Goal: Transaction & Acquisition: Purchase product/service

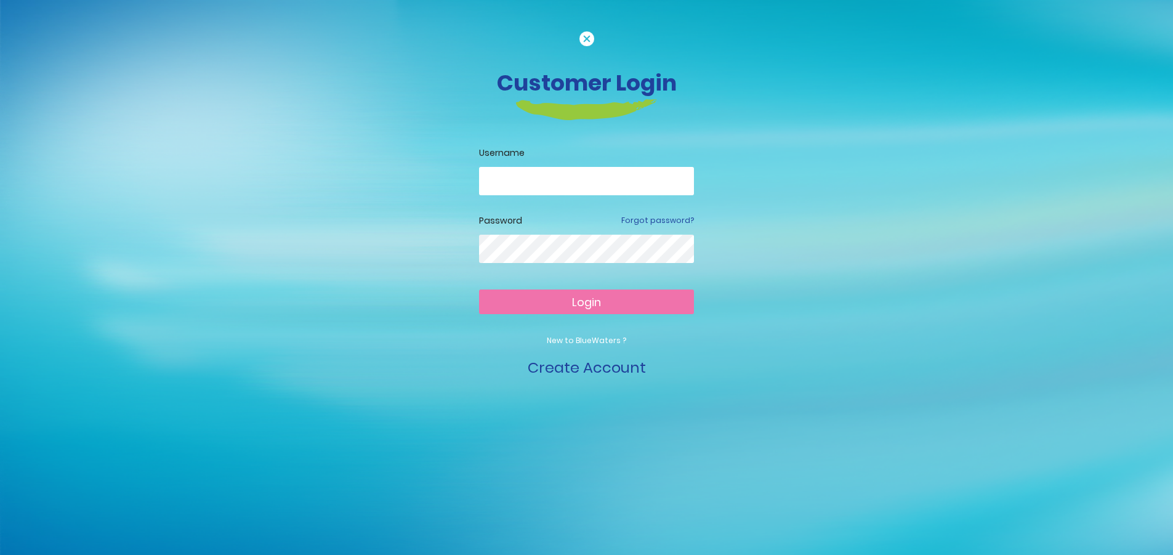
click at [544, 179] on input "email" at bounding box center [586, 181] width 215 height 28
type input "**********"
click at [618, 302] on button "Login" at bounding box center [586, 301] width 215 height 25
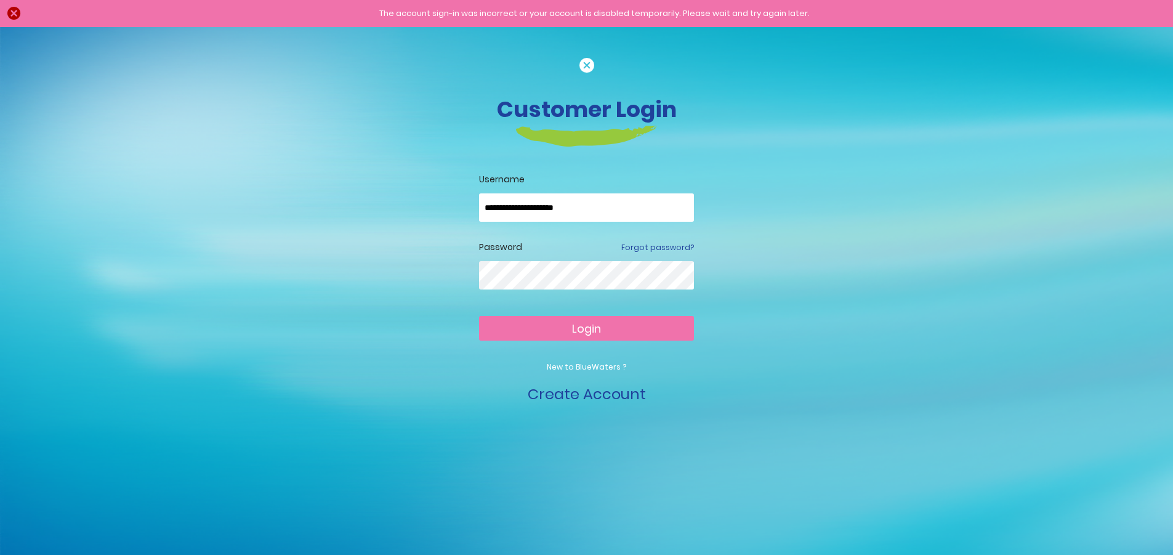
click at [479, 316] on button "Login" at bounding box center [586, 328] width 215 height 25
click at [662, 247] on link "Forgot password?" at bounding box center [657, 247] width 73 height 11
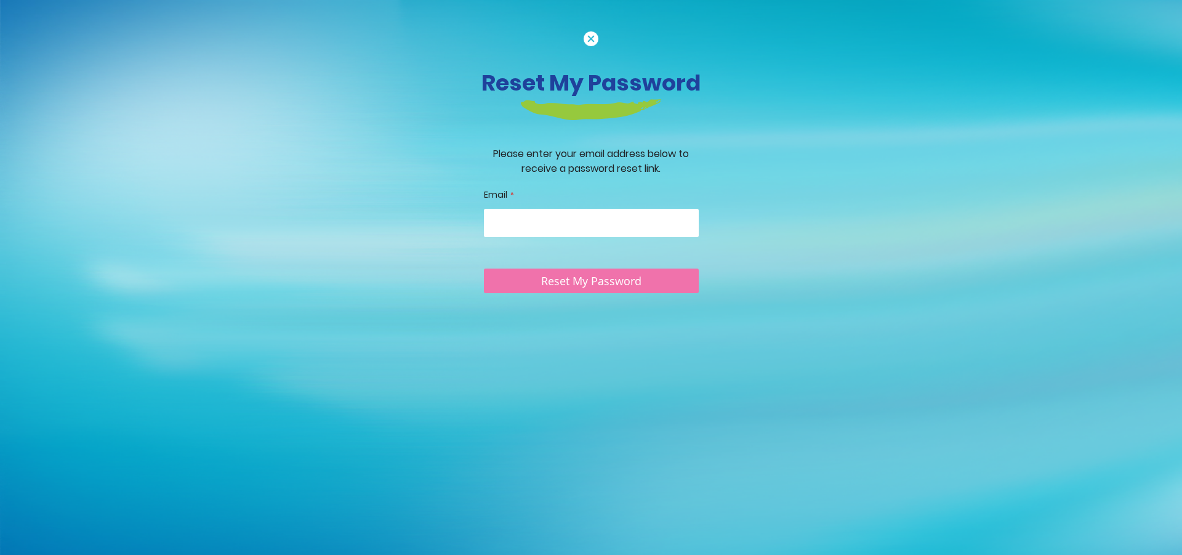
click at [644, 212] on input "Email" at bounding box center [591, 223] width 215 height 28
type input "**********"
click at [602, 287] on span "Reset My Password" at bounding box center [591, 281] width 100 height 15
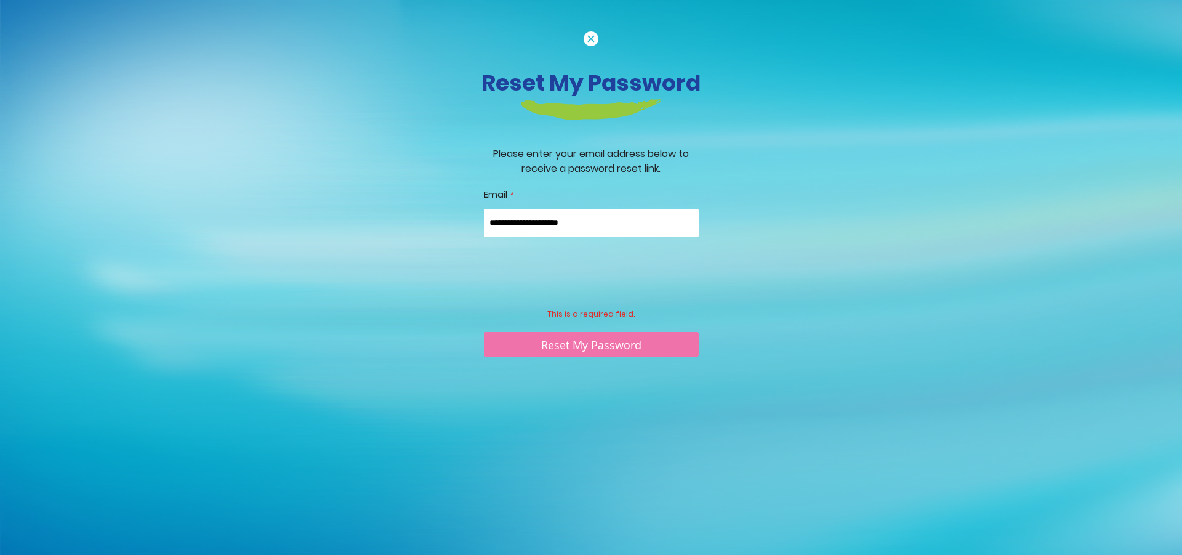
click at [587, 345] on span "Reset My Password" at bounding box center [591, 344] width 100 height 15
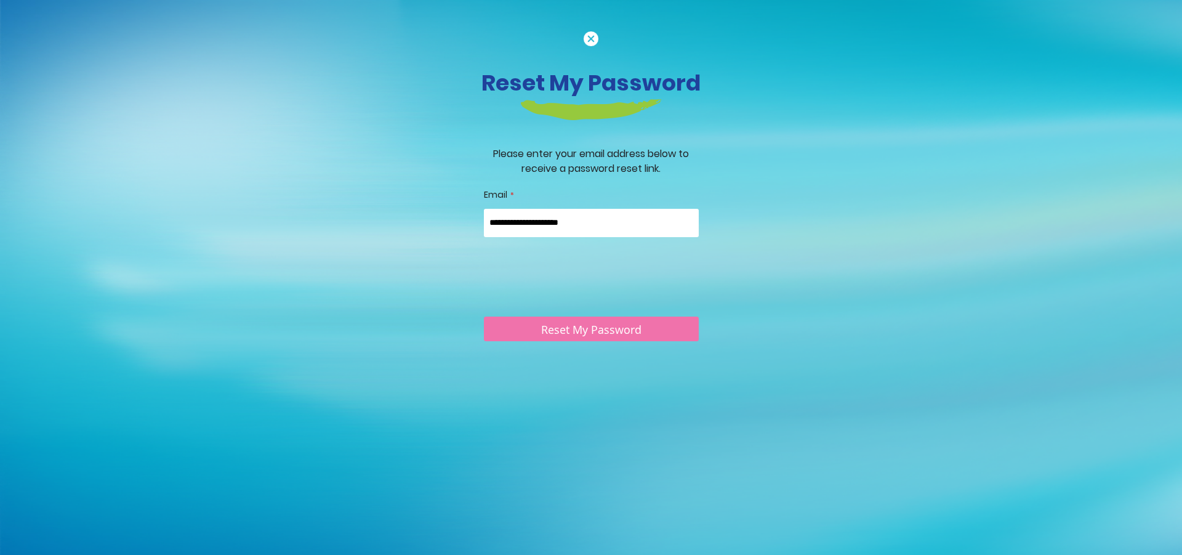
click at [605, 338] on button "Reset My Password" at bounding box center [591, 328] width 215 height 25
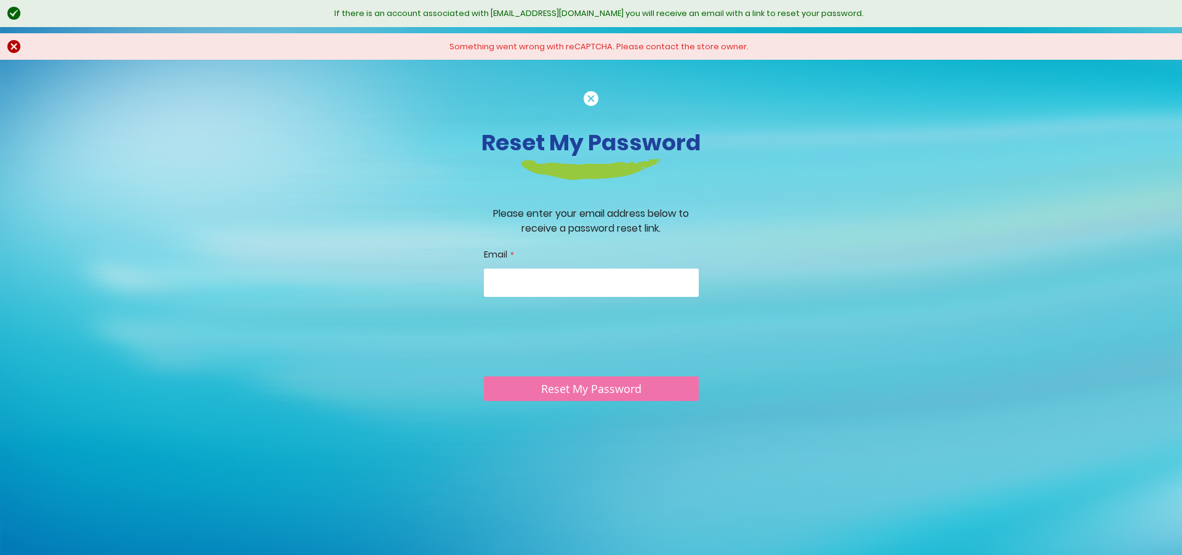
click at [589, 278] on input "Email" at bounding box center [591, 282] width 215 height 28
drag, startPoint x: 539, startPoint y: 291, endPoint x: 742, endPoint y: 134, distance: 256.7
click at [742, 134] on h3 "Reset My Password" at bounding box center [590, 142] width 683 height 26
click at [622, 278] on input "Email" at bounding box center [591, 282] width 215 height 28
type input "**********"
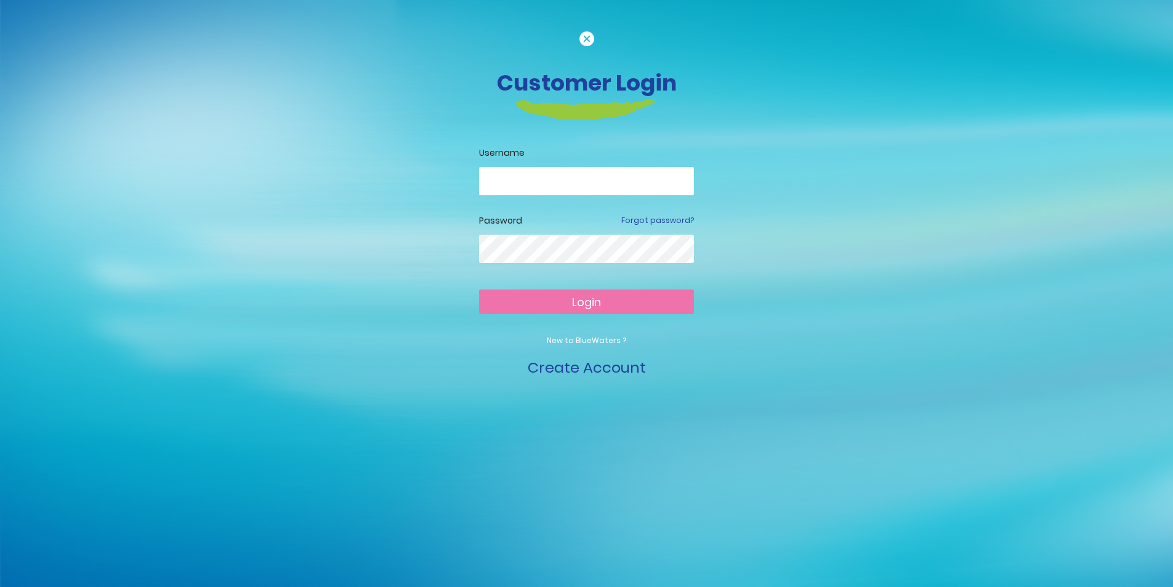
click at [563, 179] on input "email" at bounding box center [586, 181] width 215 height 28
type input "**********"
click at [621, 297] on button "Login" at bounding box center [586, 301] width 215 height 25
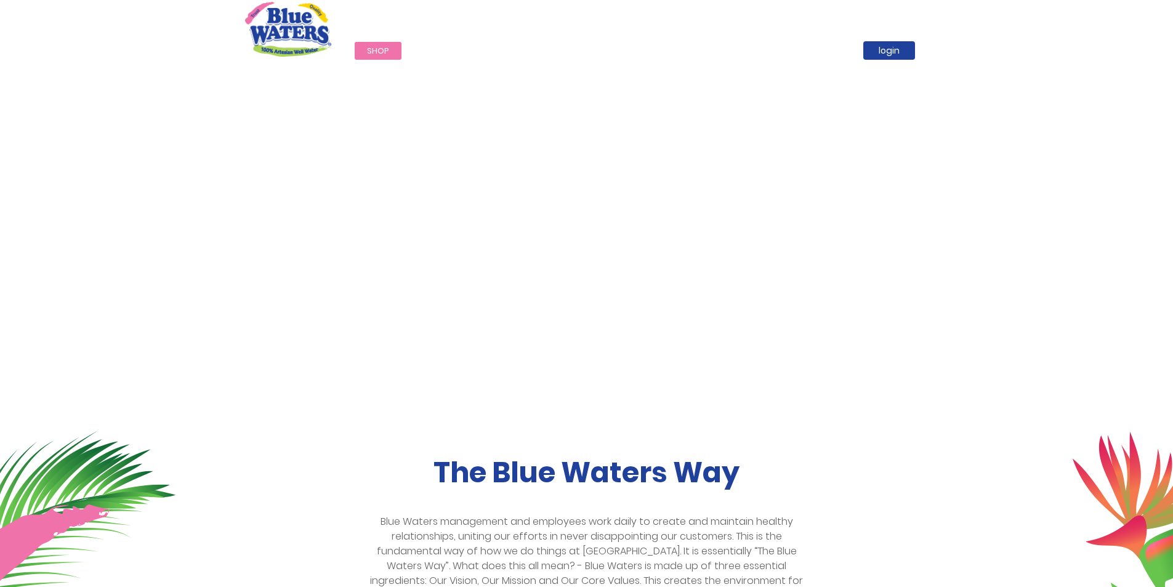
click at [371, 53] on span "Shop" at bounding box center [378, 51] width 22 height 12
click at [384, 48] on span "Shop" at bounding box center [378, 51] width 22 height 12
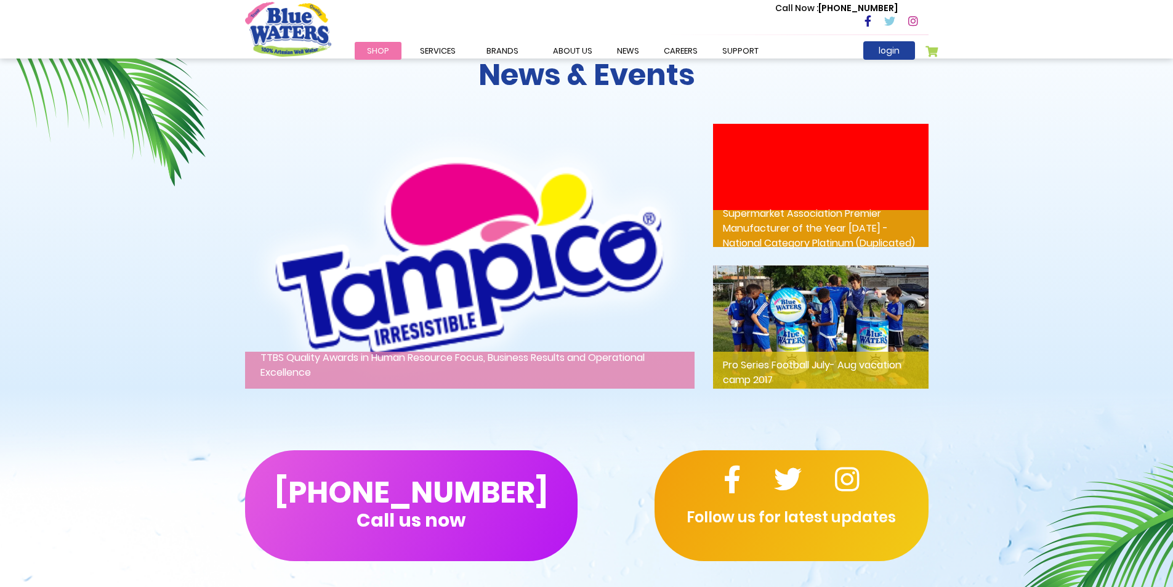
scroll to position [1847, 0]
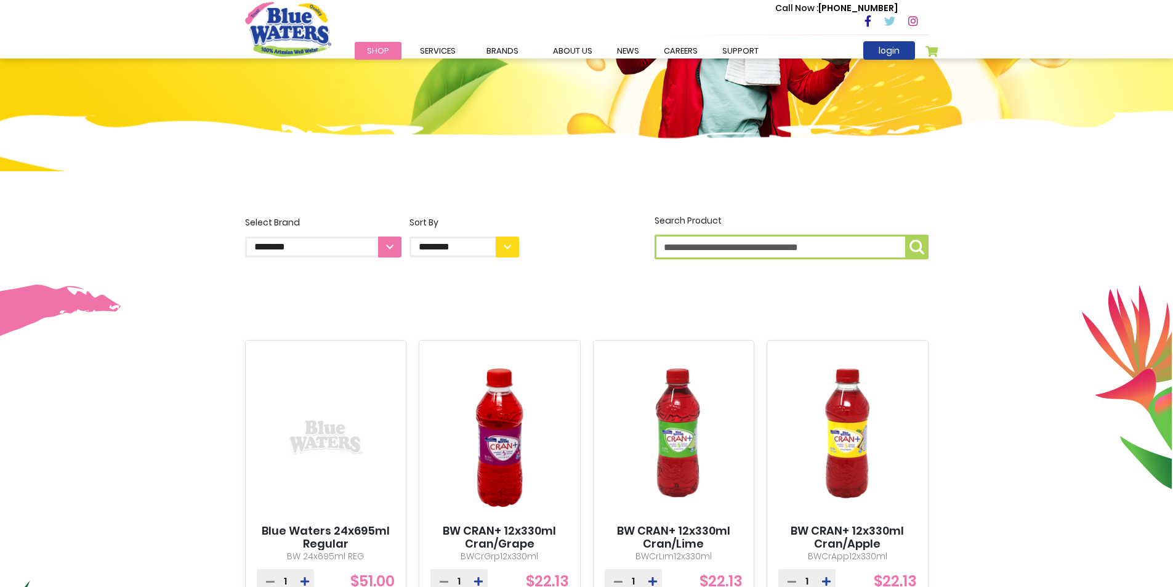
scroll to position [62, 0]
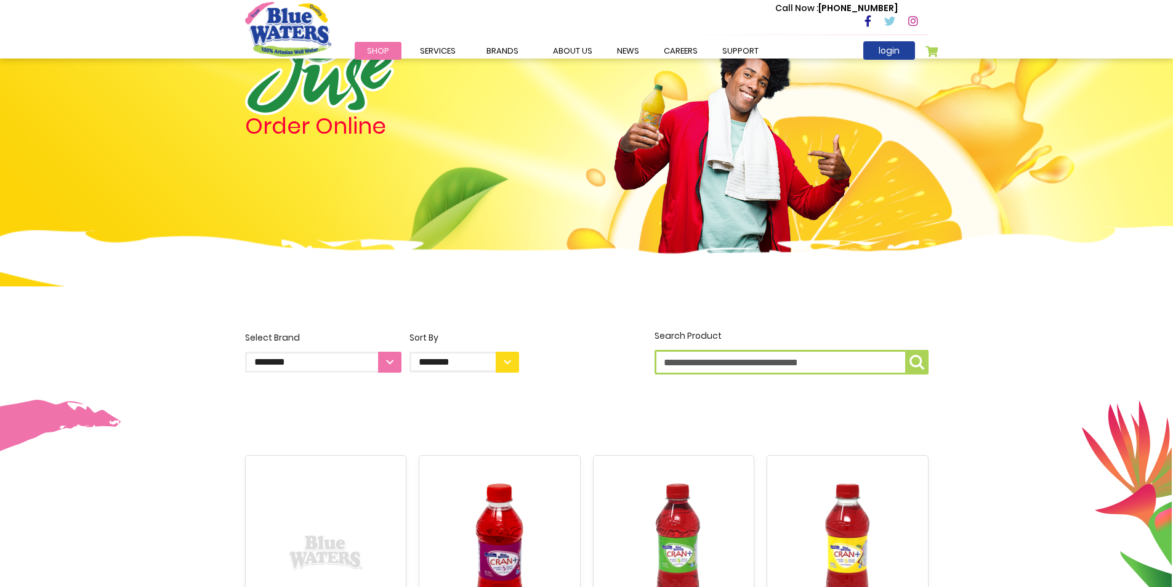
click at [395, 353] on select "**********" at bounding box center [323, 362] width 156 height 21
select select "**********"
click at [245, 352] on select "**********" at bounding box center [323, 362] width 156 height 21
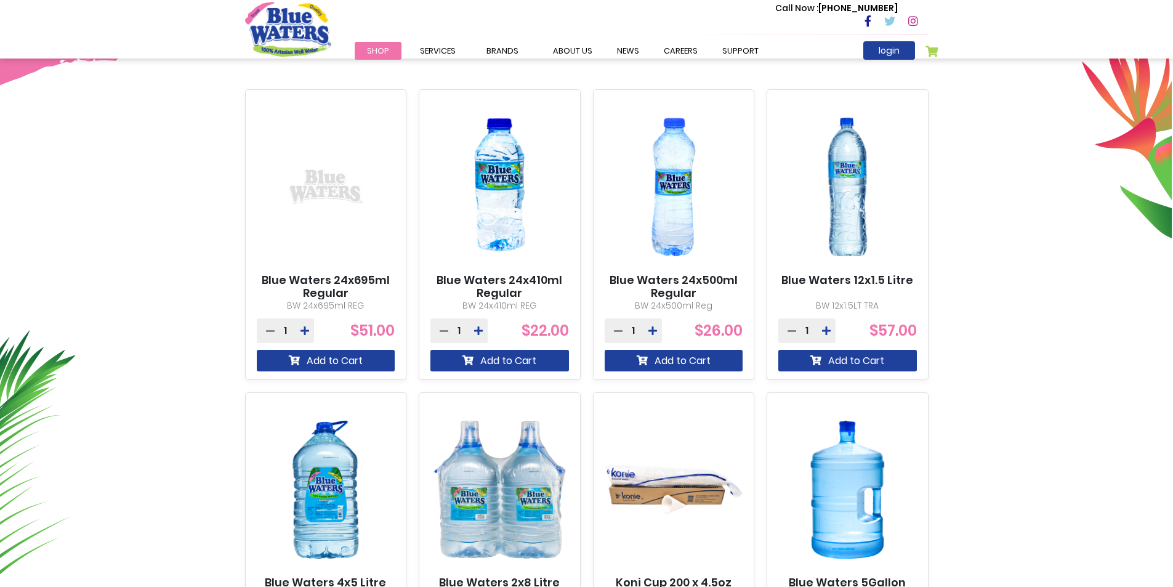
scroll to position [431, 0]
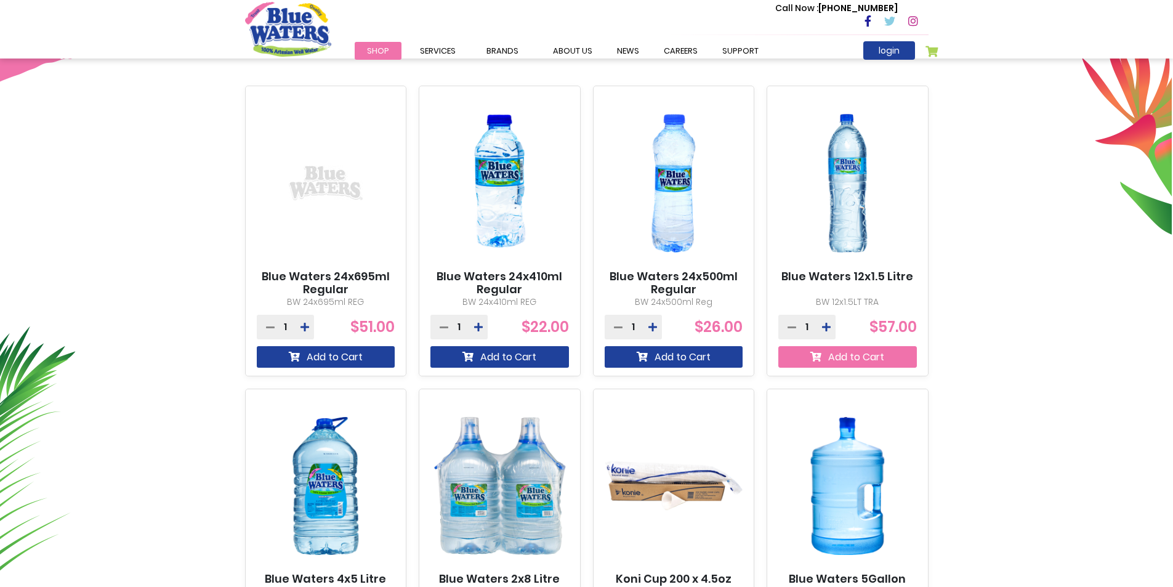
click at [852, 356] on button "Add to Cart" at bounding box center [847, 357] width 139 height 22
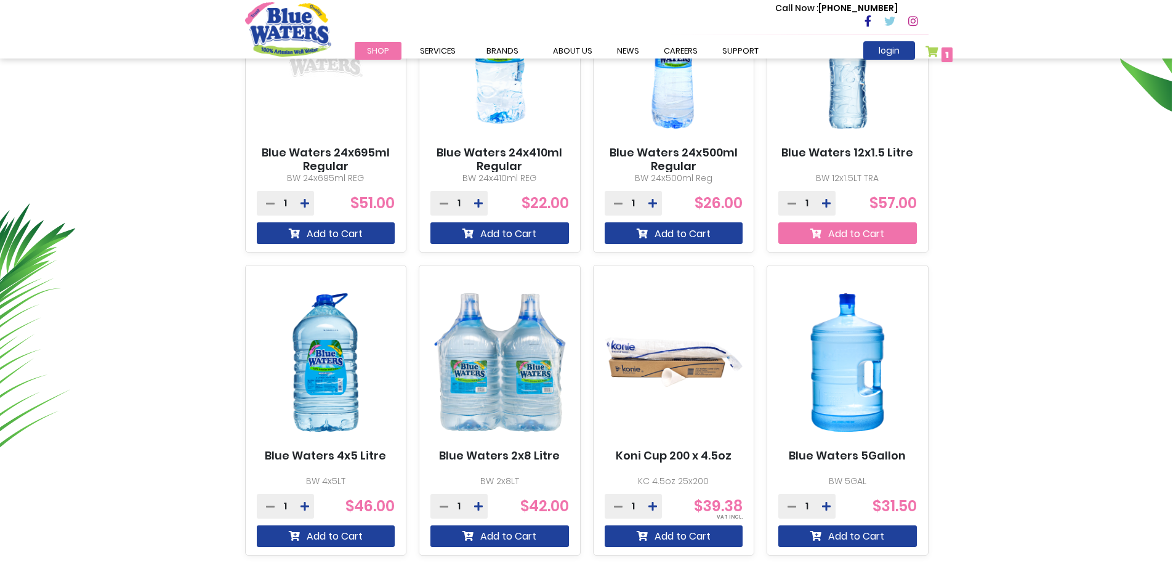
scroll to position [649, 0]
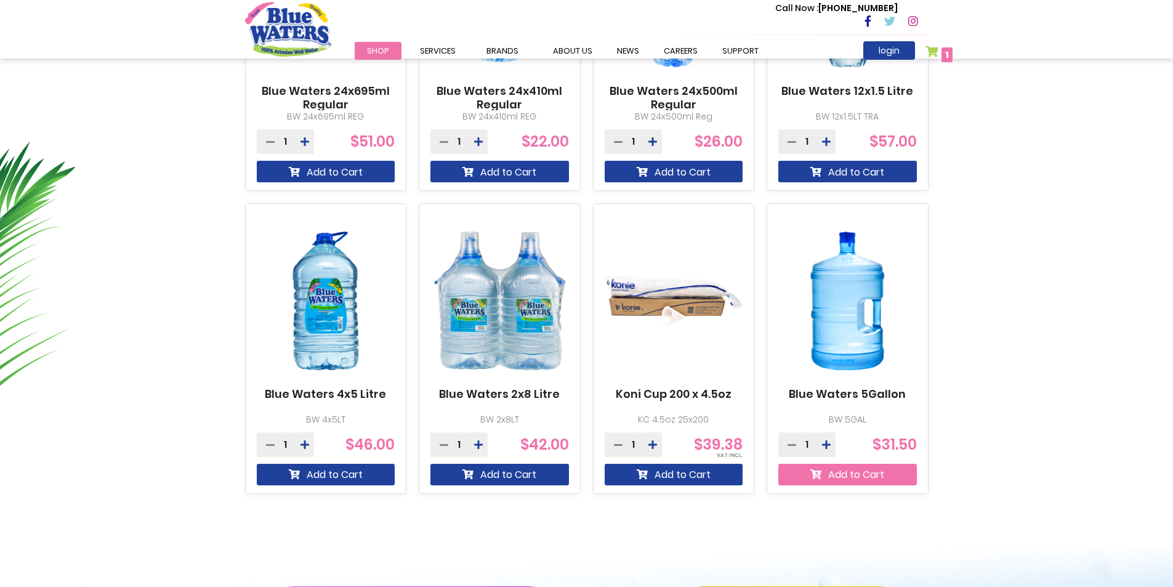
click at [828, 476] on button "Add to Cart" at bounding box center [847, 475] width 139 height 22
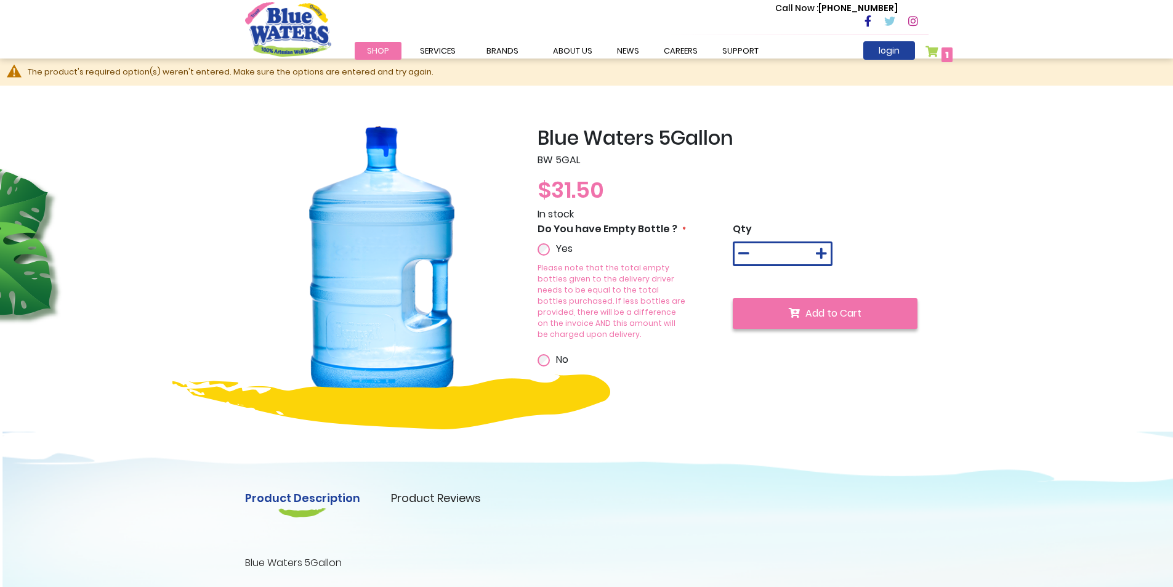
click at [810, 318] on span "Add to Cart" at bounding box center [833, 313] width 56 height 14
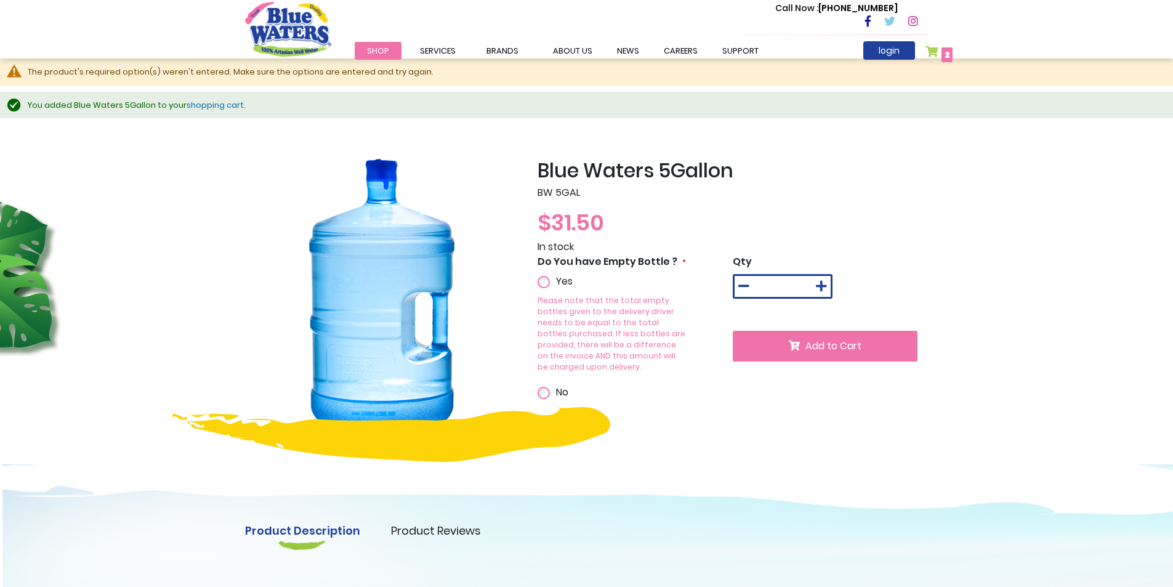
click at [379, 51] on span "Shop" at bounding box center [378, 51] width 22 height 12
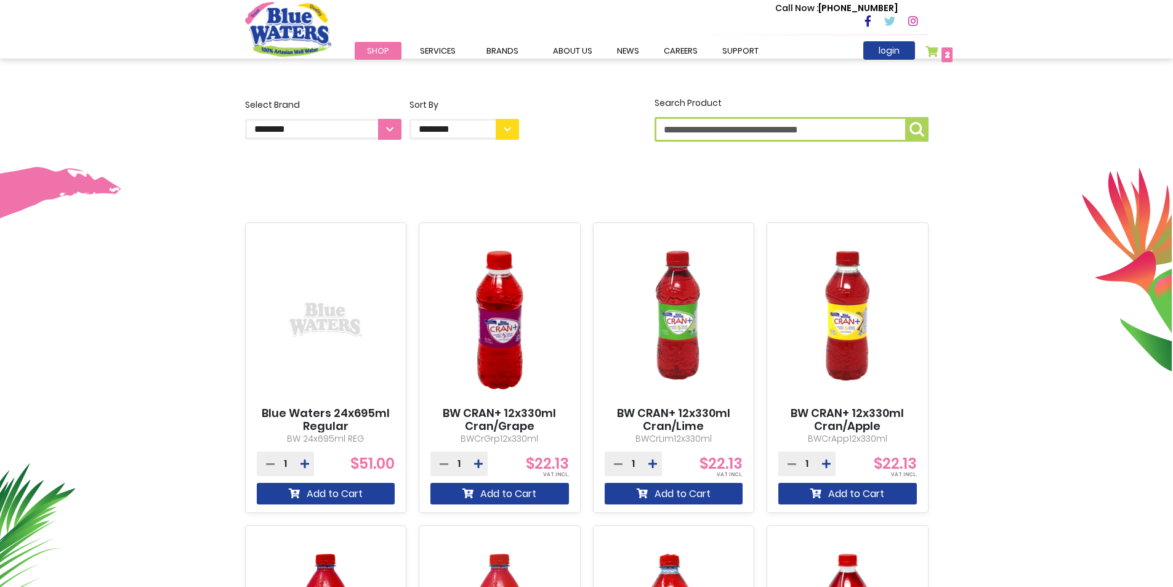
scroll to position [246, 0]
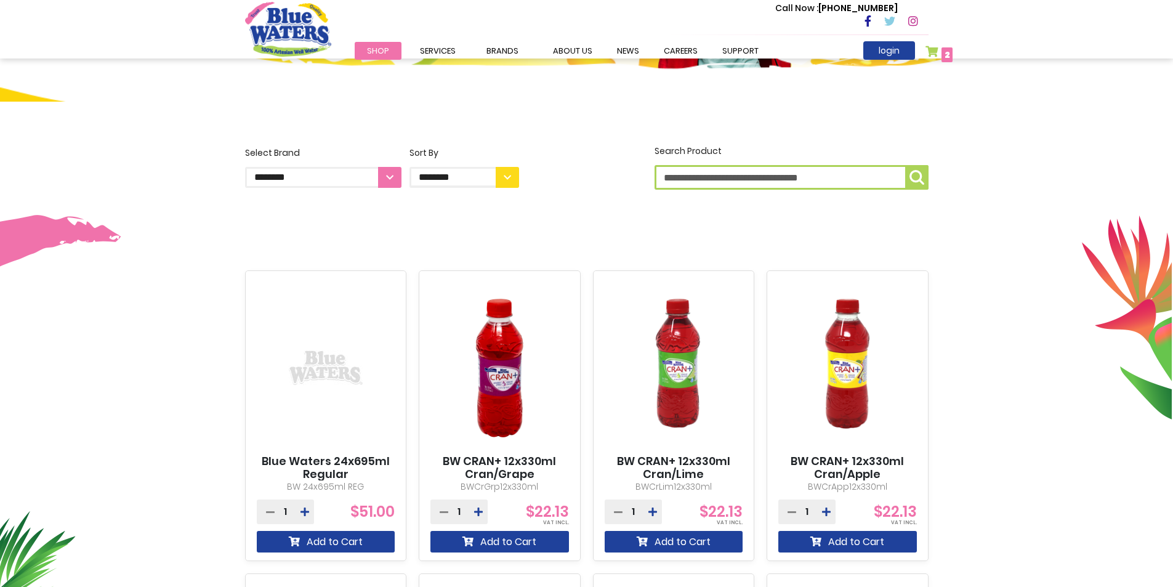
click at [389, 169] on select "**********" at bounding box center [323, 177] width 156 height 21
select select "**********"
click at [245, 167] on select "**********" at bounding box center [323, 177] width 156 height 21
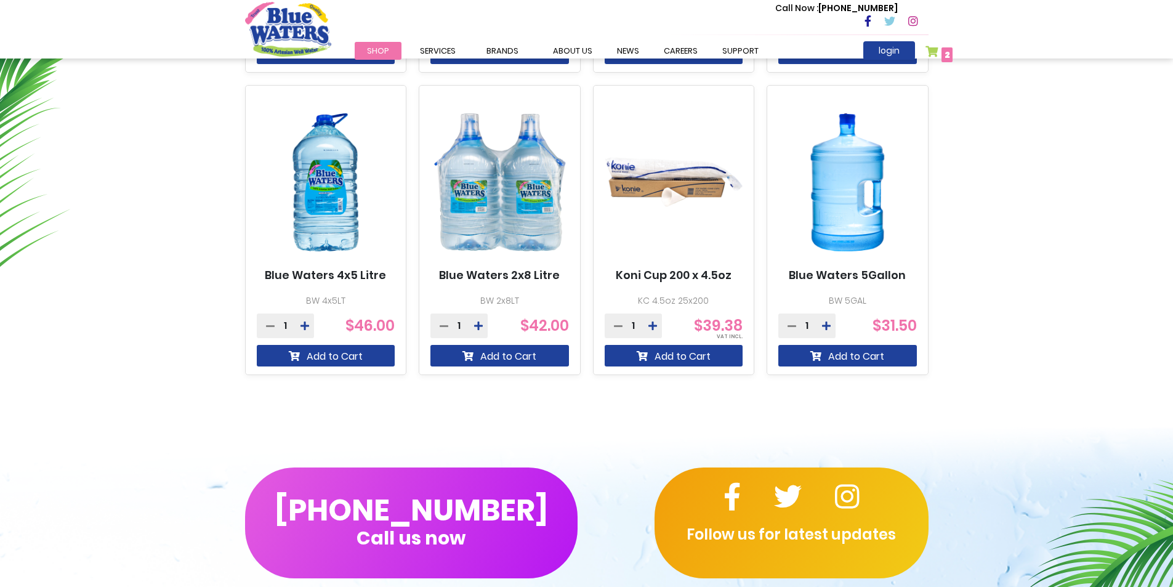
scroll to position [739, 0]
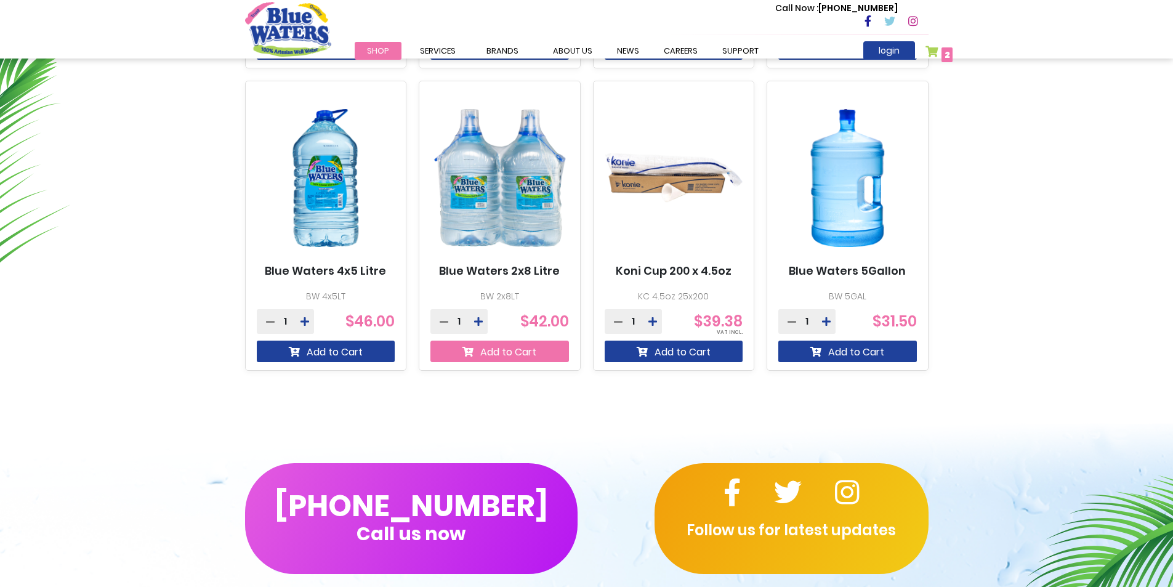
click at [483, 353] on button "Add to Cart" at bounding box center [499, 351] width 139 height 22
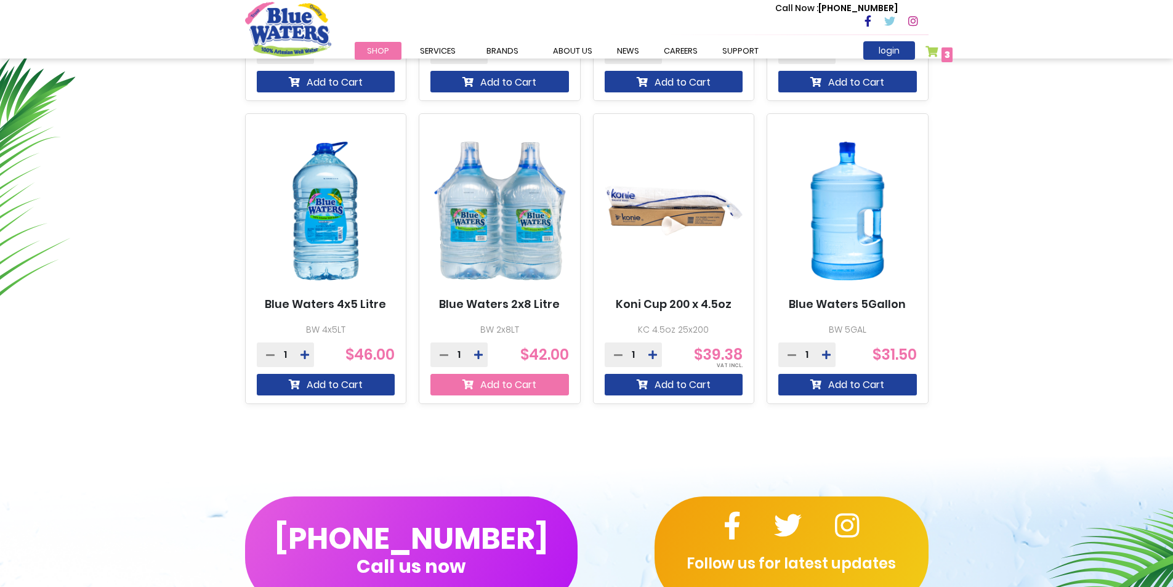
scroll to position [772, 0]
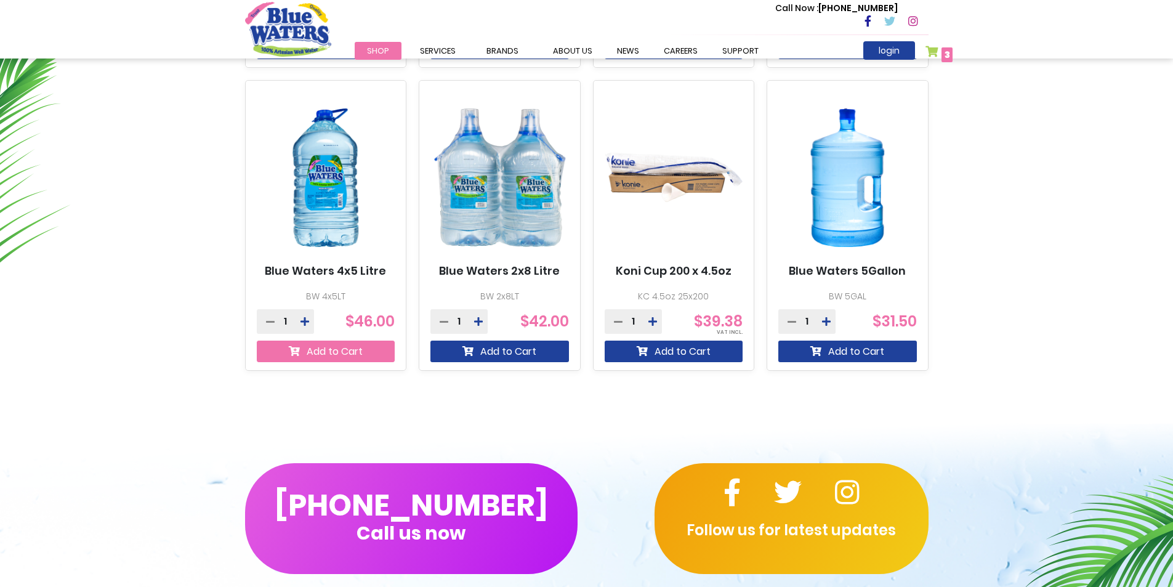
click at [354, 349] on button "Add to Cart" at bounding box center [326, 351] width 139 height 22
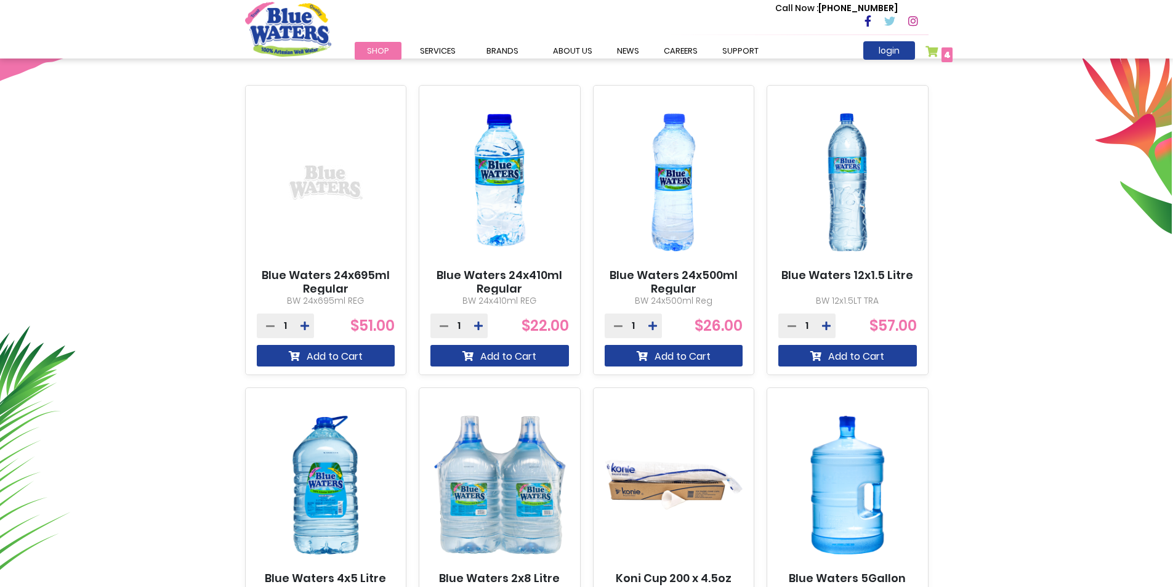
scroll to position [464, 0]
click at [481, 324] on icon at bounding box center [478, 326] width 9 height 10
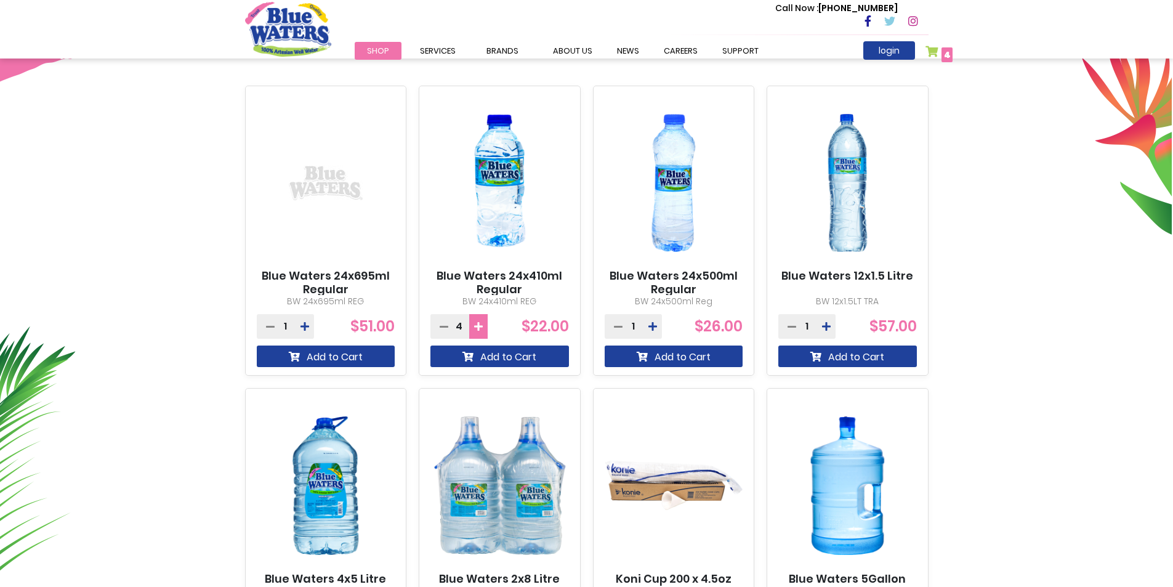
click at [481, 324] on icon at bounding box center [478, 326] width 9 height 10
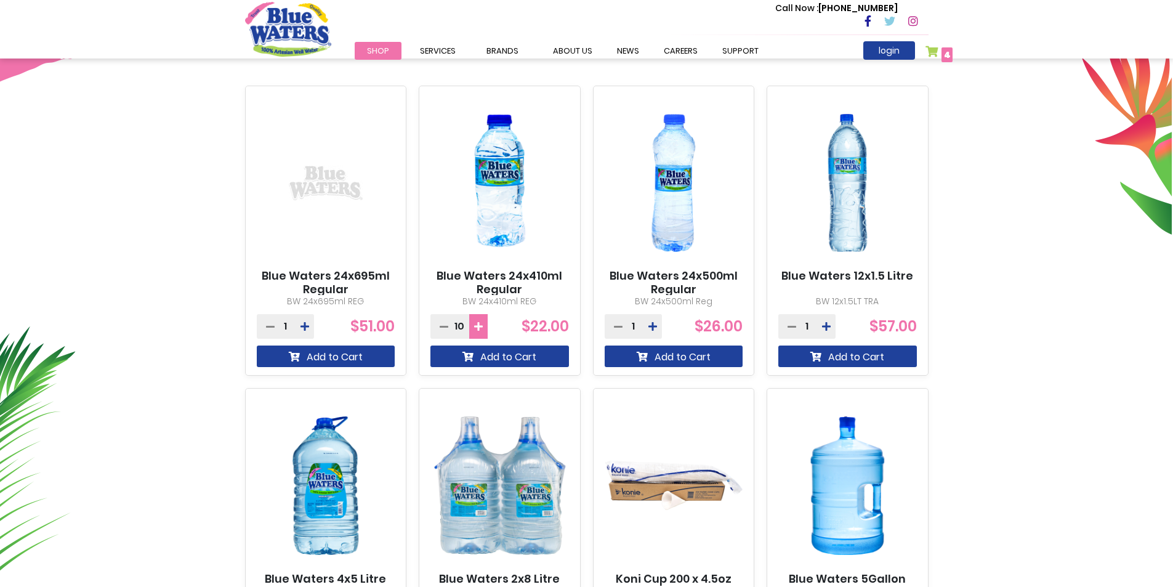
click at [481, 324] on icon at bounding box center [478, 326] width 9 height 10
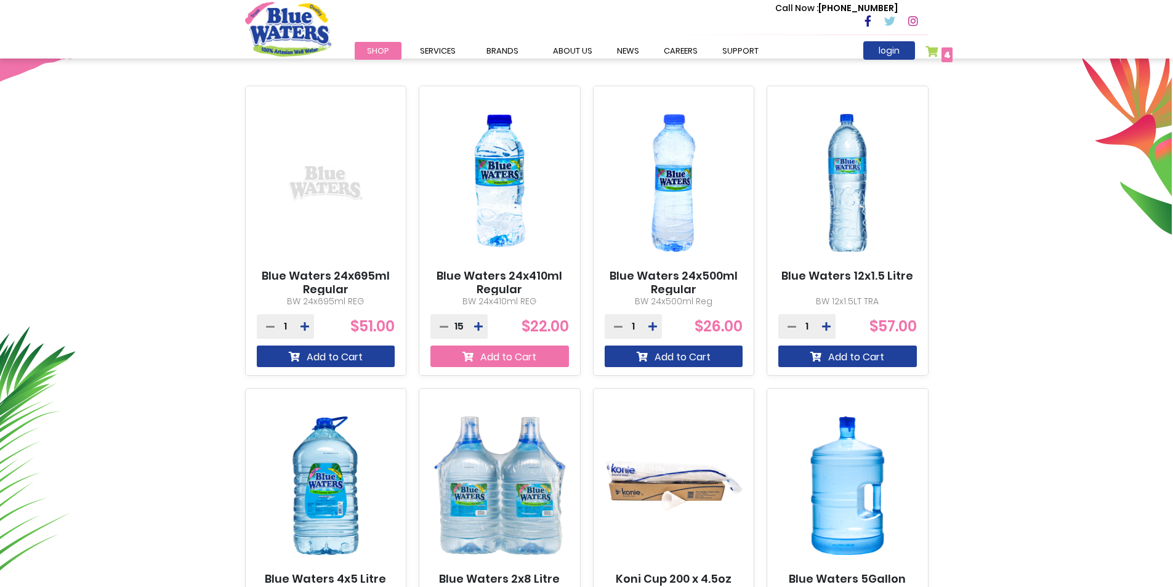
click at [514, 358] on button "Add to Cart" at bounding box center [499, 356] width 139 height 22
click at [653, 327] on icon at bounding box center [652, 326] width 9 height 10
click at [654, 326] on icon at bounding box center [652, 326] width 9 height 10
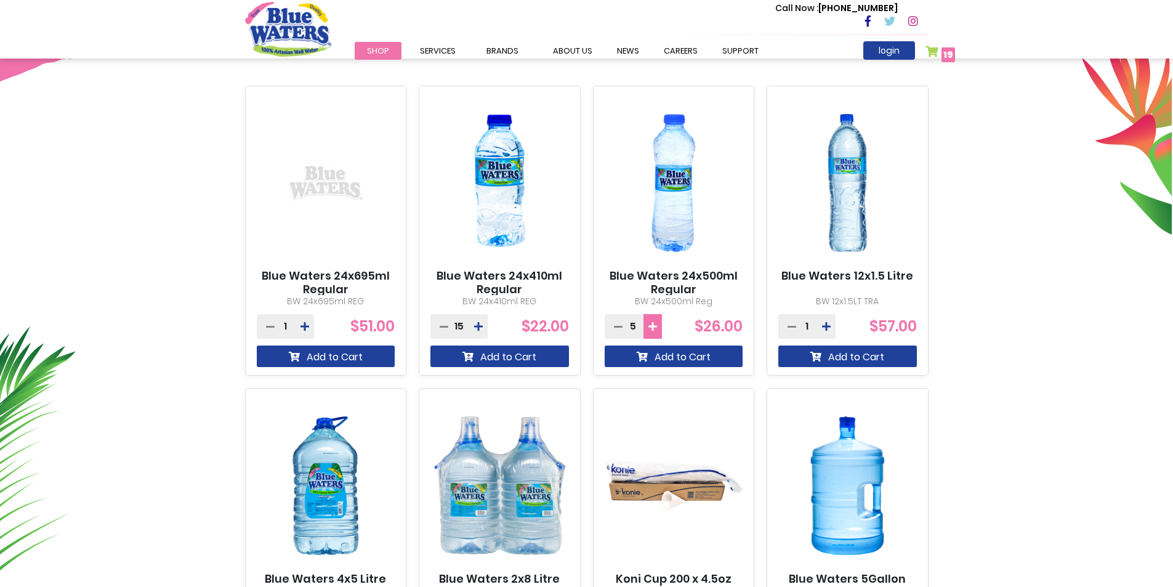
click at [654, 326] on icon at bounding box center [652, 326] width 9 height 10
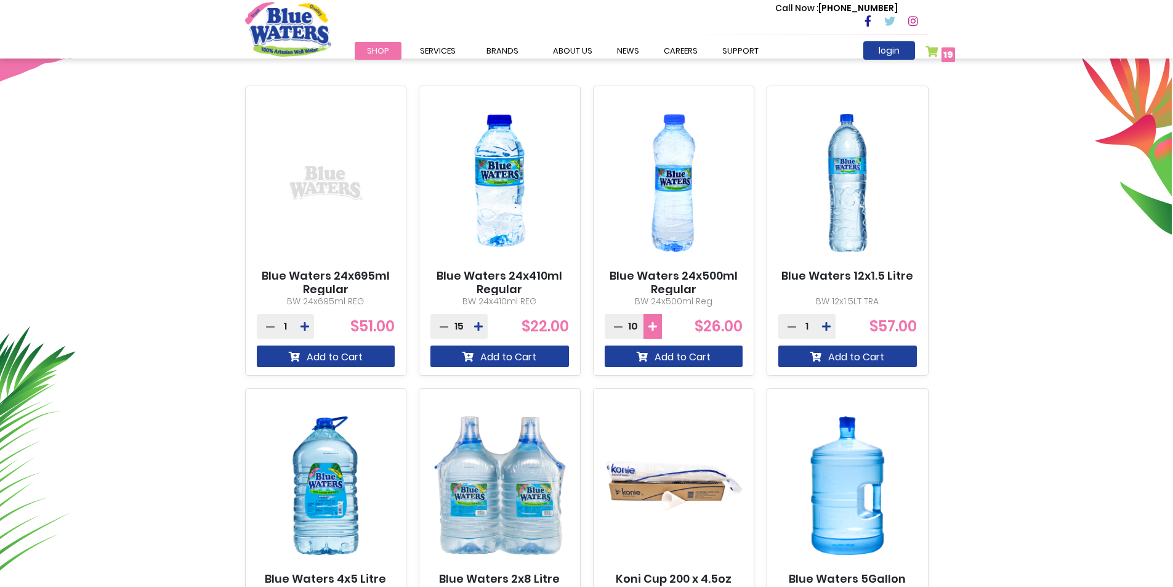
click at [654, 326] on icon at bounding box center [652, 326] width 9 height 10
click at [654, 355] on button "Add to Cart" at bounding box center [674, 356] width 139 height 22
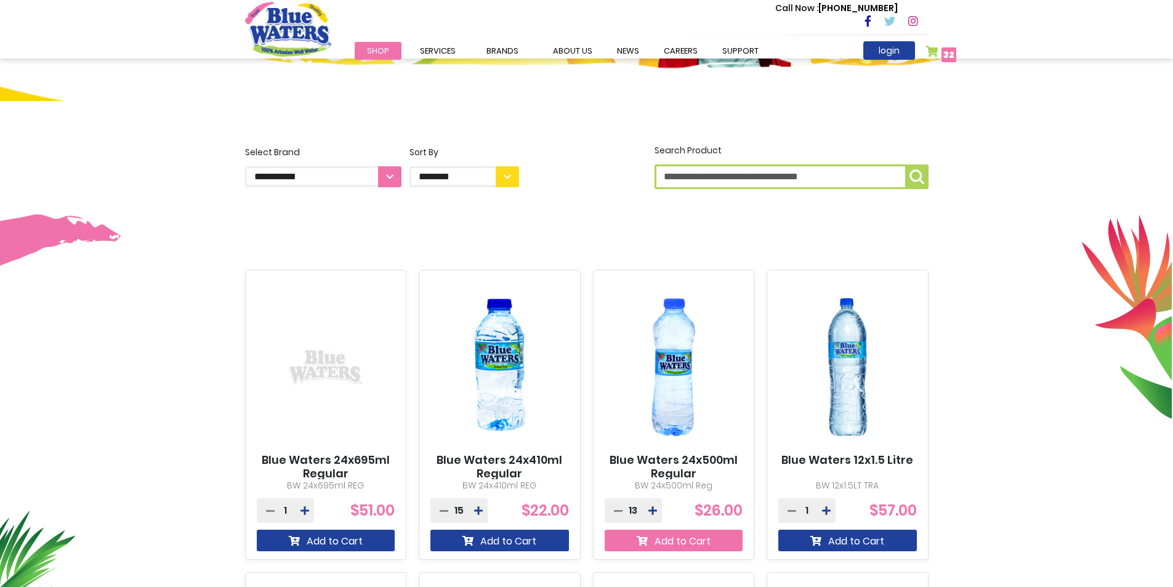
scroll to position [279, 0]
click at [394, 172] on select "**********" at bounding box center [323, 177] width 156 height 21
select select "**********"
click at [245, 167] on select "**********" at bounding box center [323, 177] width 156 height 21
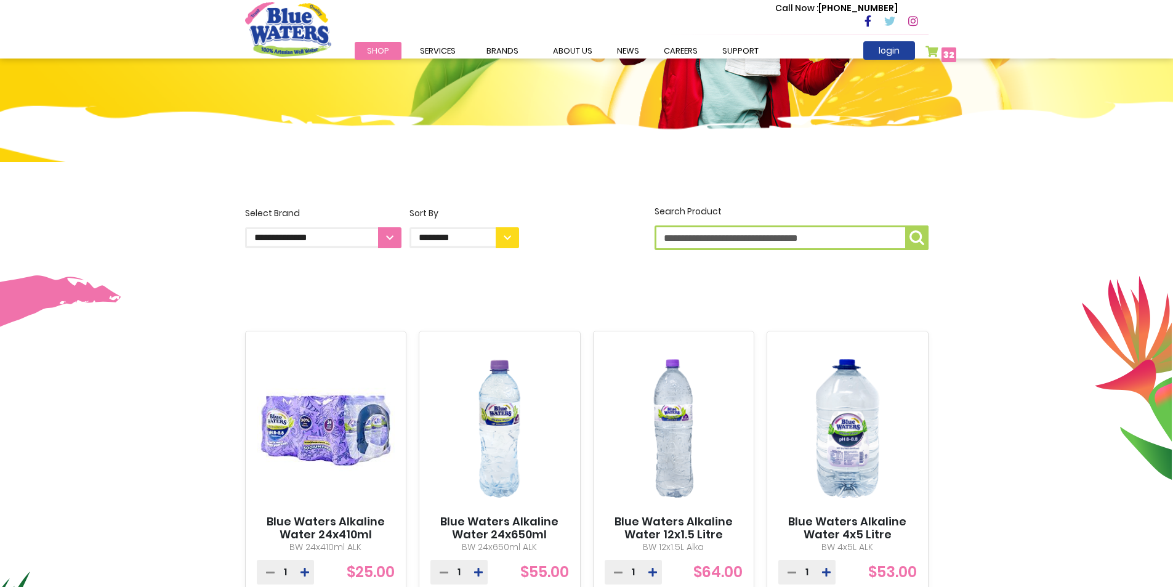
scroll to position [308, 0]
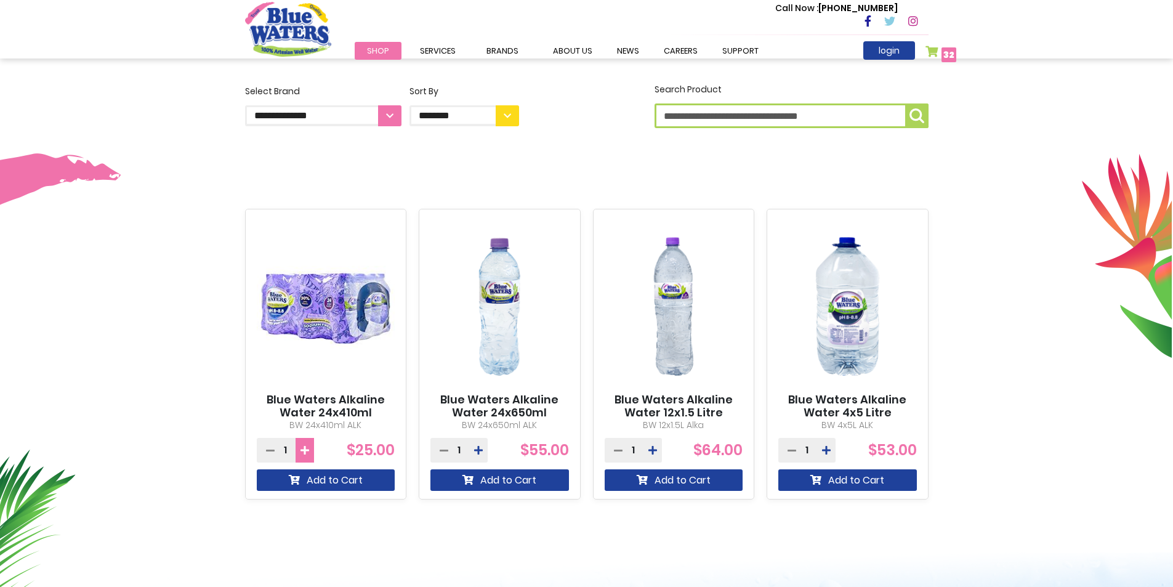
click at [304, 448] on icon at bounding box center [304, 450] width 9 height 10
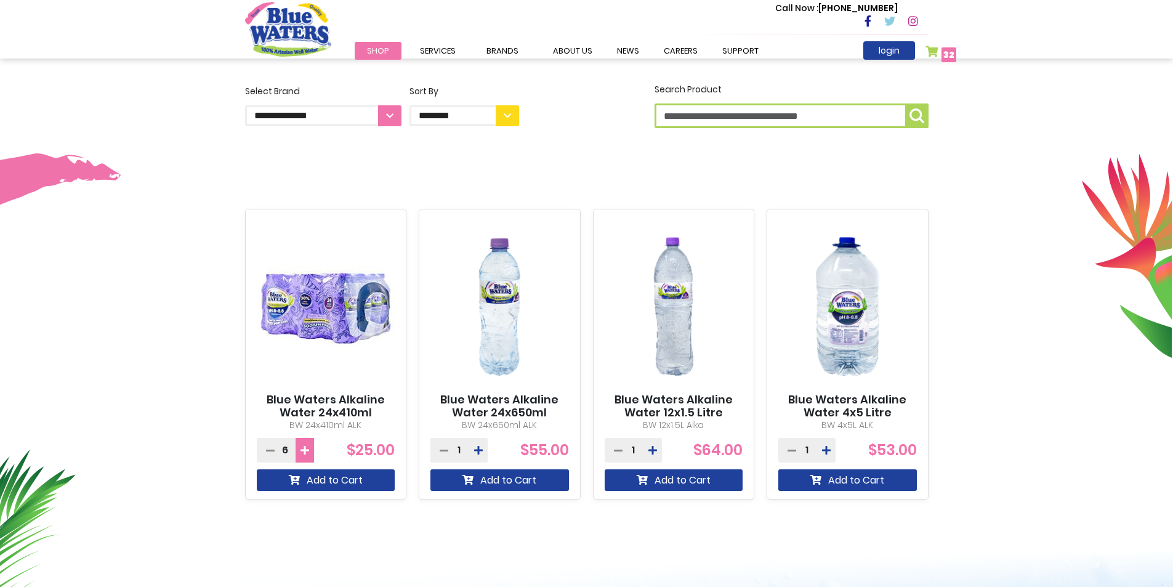
click at [304, 448] on icon at bounding box center [304, 450] width 9 height 10
click at [305, 481] on button "Add to Cart" at bounding box center [326, 480] width 139 height 22
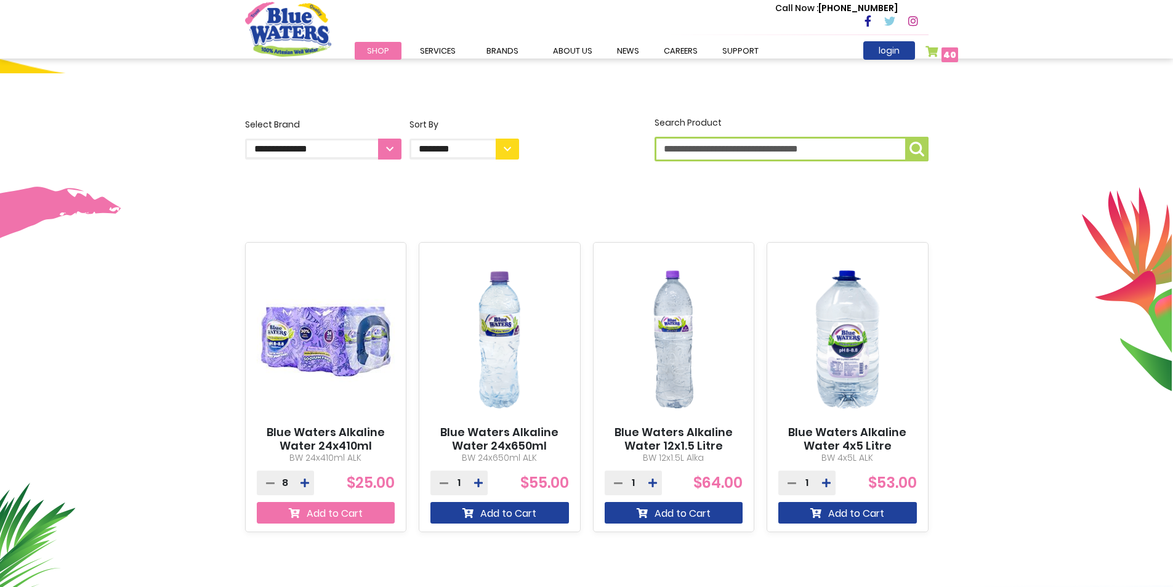
scroll to position [341, 0]
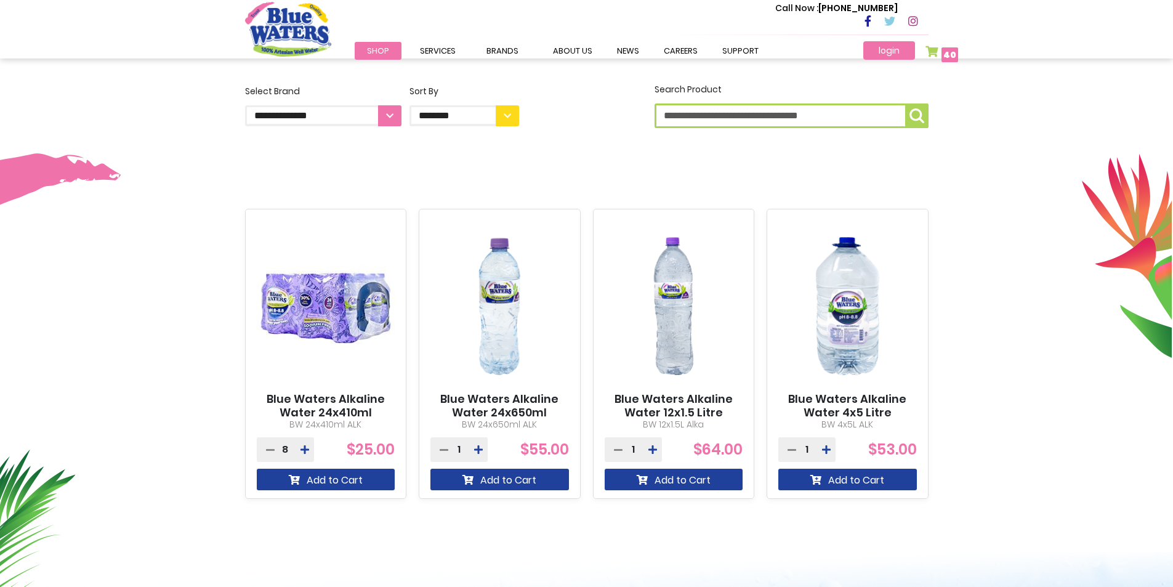
click at [897, 46] on link "login" at bounding box center [889, 50] width 52 height 18
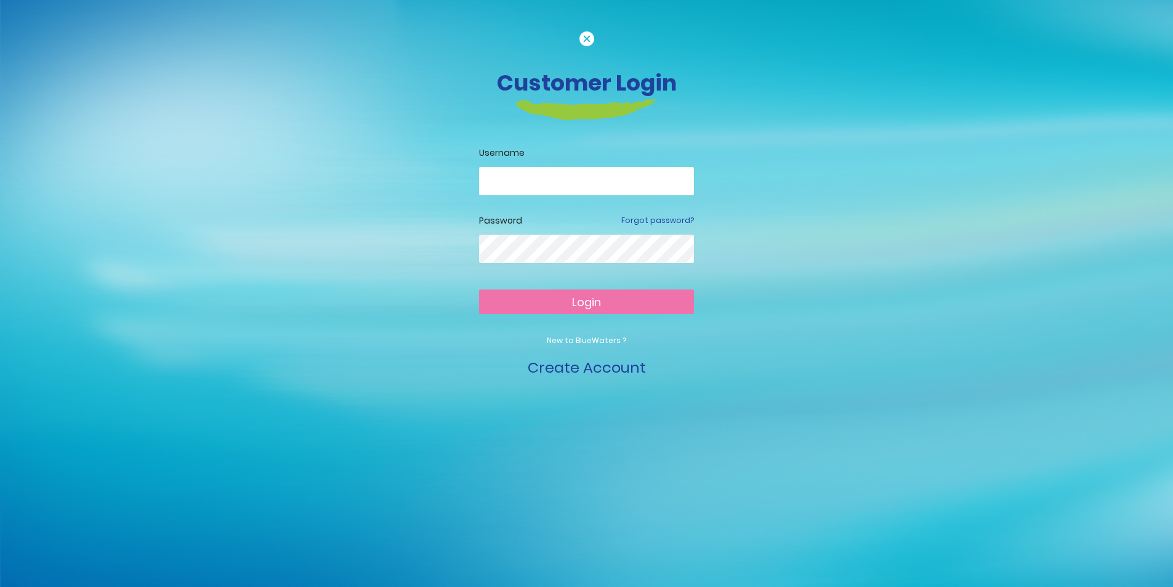
click at [627, 173] on input "email" at bounding box center [586, 181] width 215 height 28
type input "**********"
click at [606, 302] on button "Login" at bounding box center [586, 301] width 215 height 25
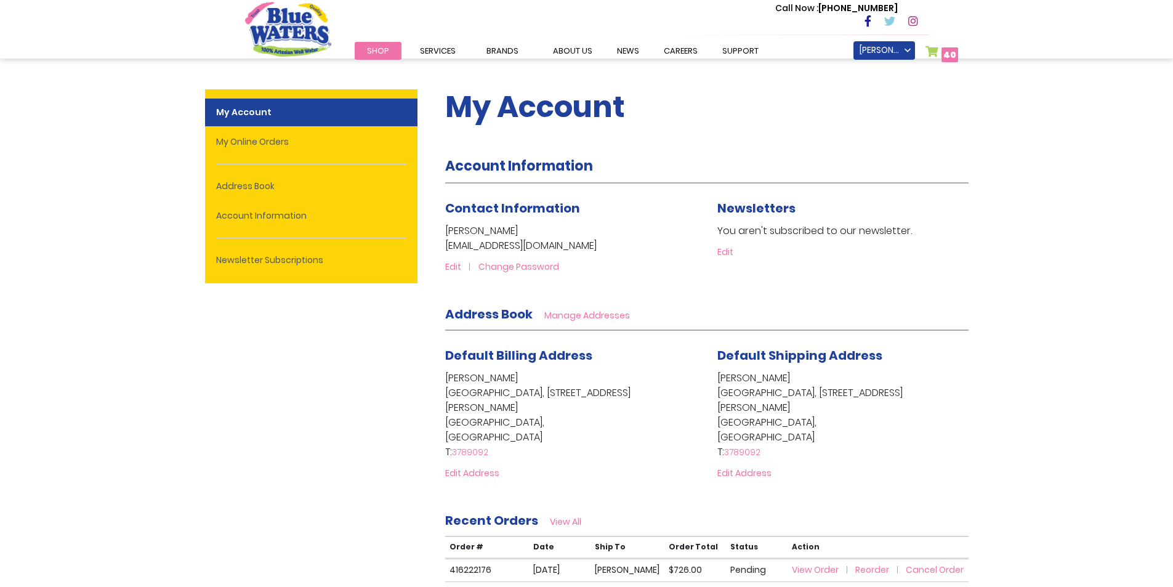
click at [363, 55] on link "Shop" at bounding box center [378, 51] width 47 height 18
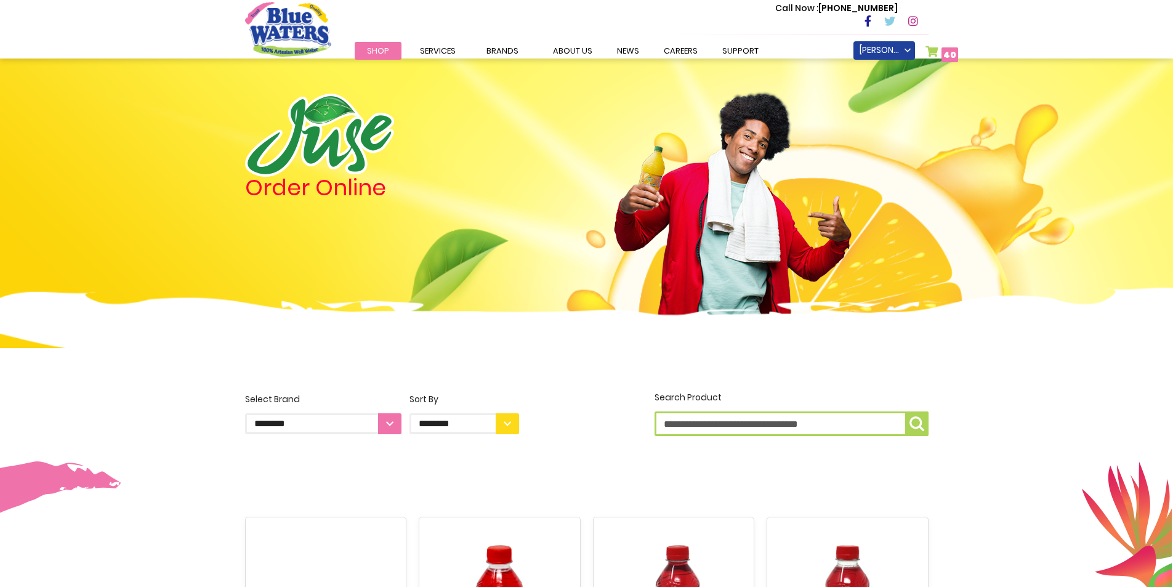
click at [938, 52] on link "My Cart 40 40 items" at bounding box center [941, 55] width 33 height 18
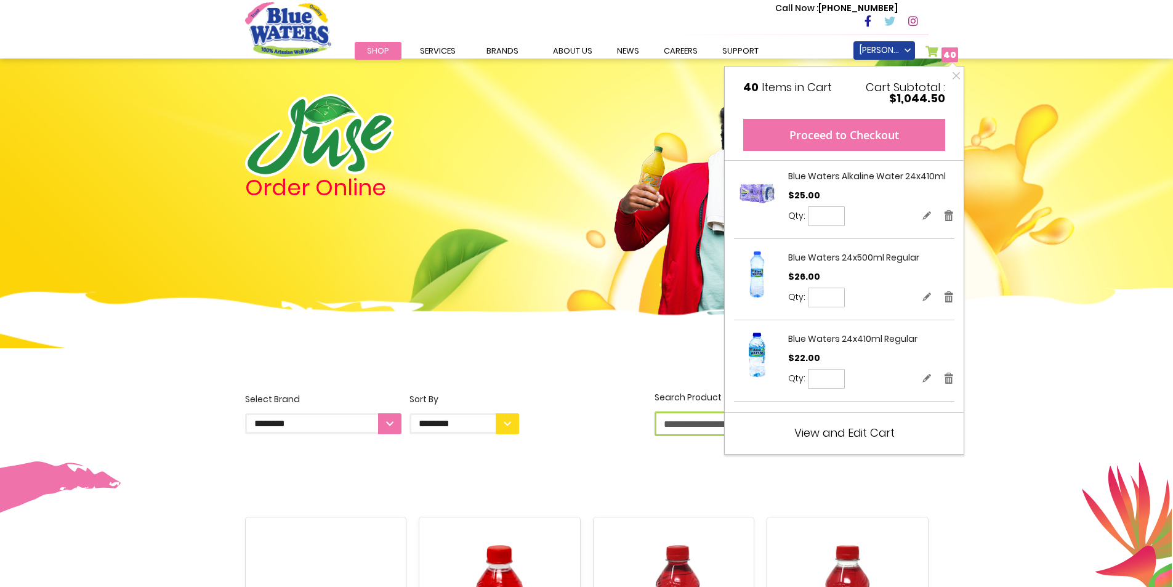
click at [821, 134] on button "Proceed to Checkout" at bounding box center [844, 135] width 202 height 32
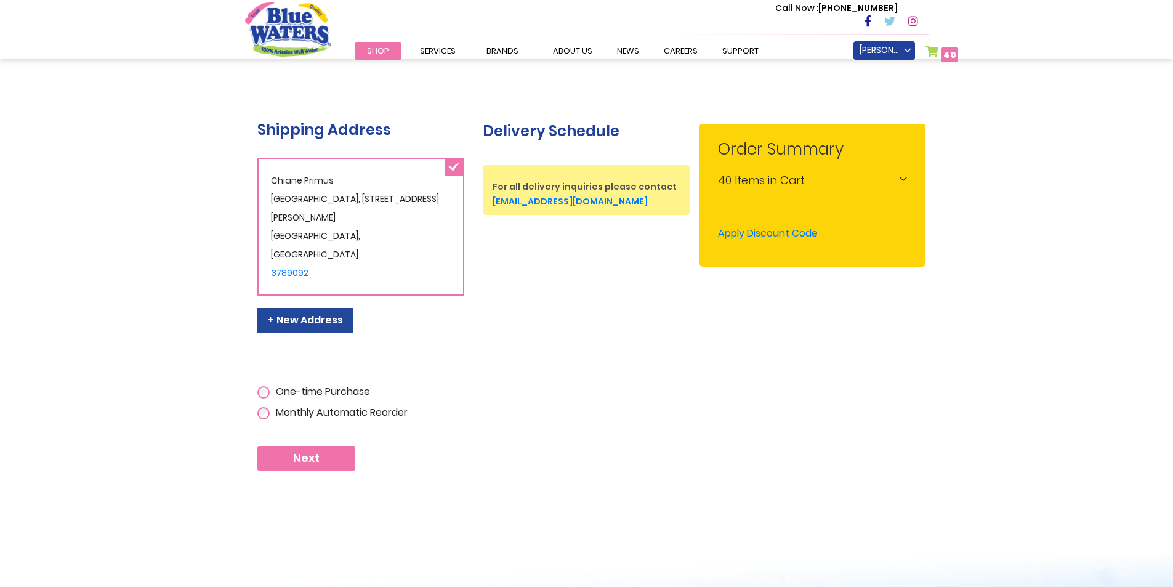
scroll to position [42, 0]
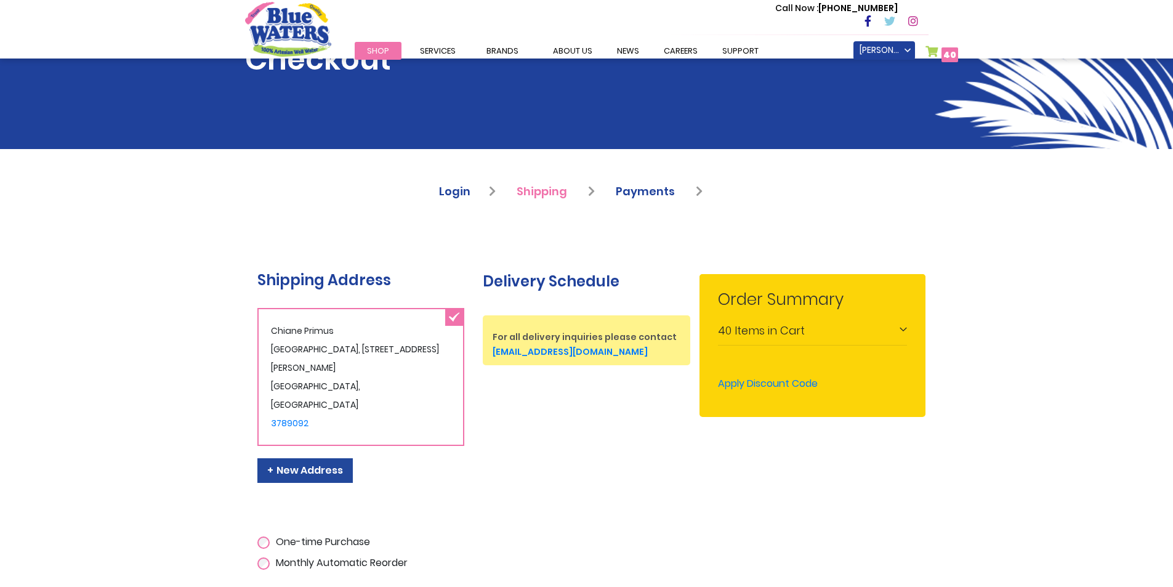
click at [941, 53] on span "40 40 items" at bounding box center [949, 54] width 17 height 15
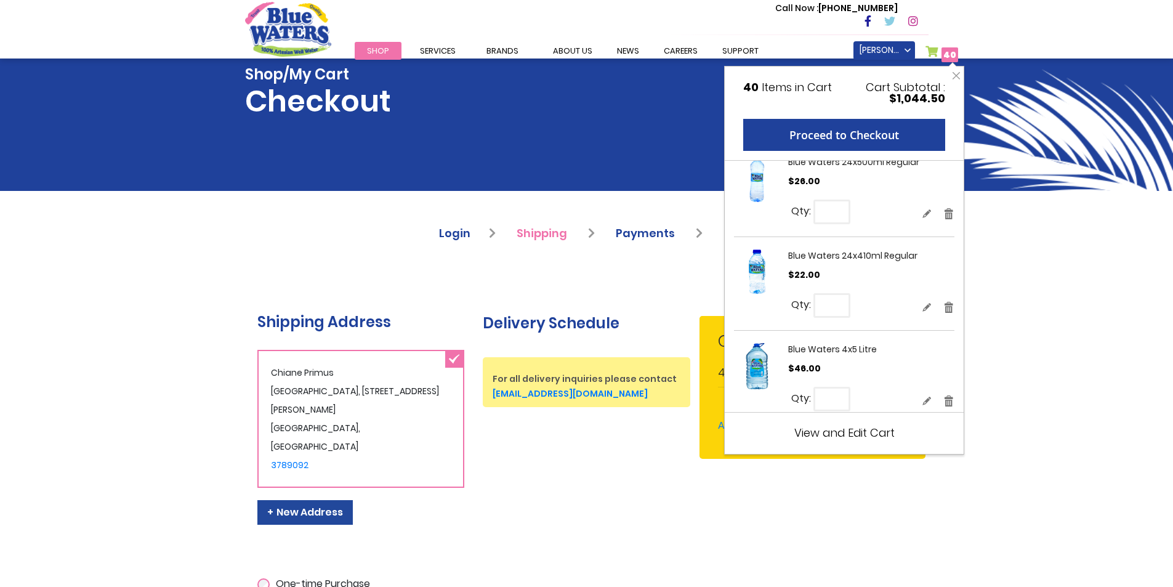
scroll to position [123, 0]
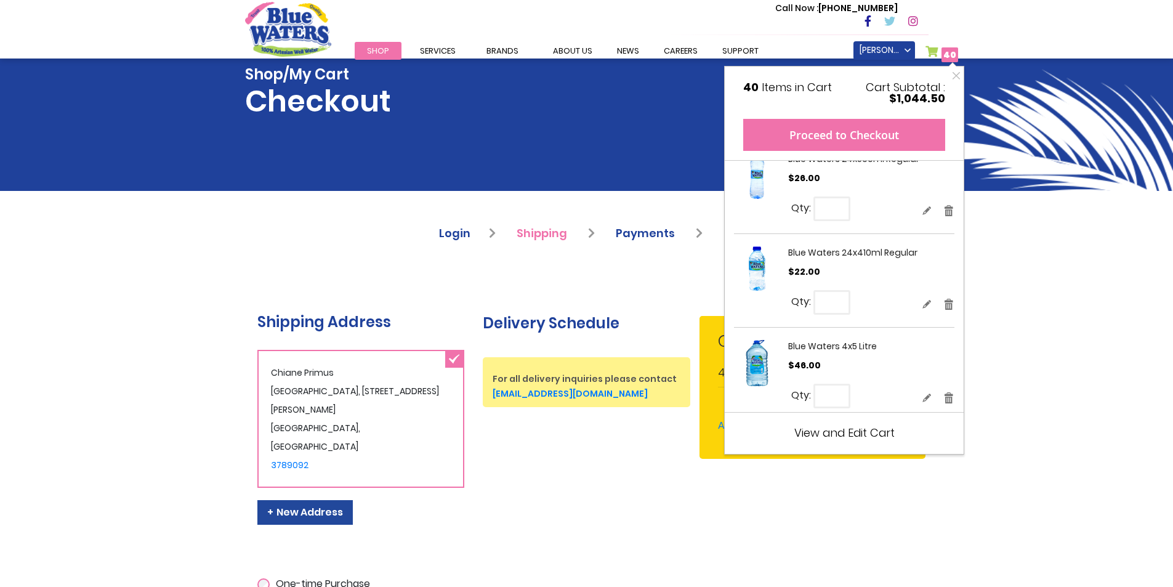
click at [829, 124] on button "Proceed to Checkout" at bounding box center [844, 135] width 202 height 32
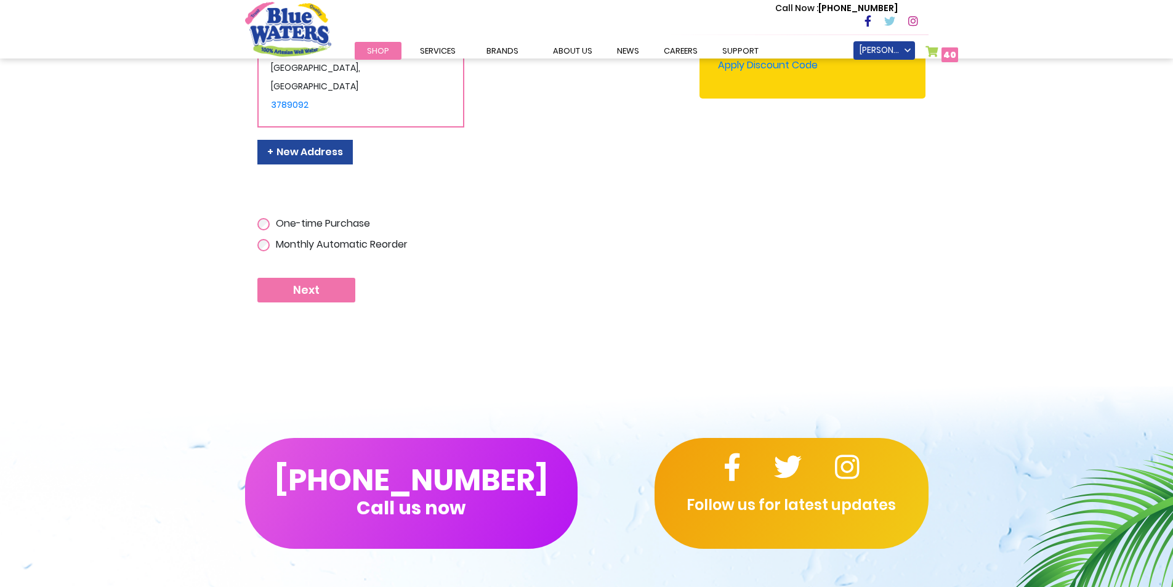
scroll to position [431, 0]
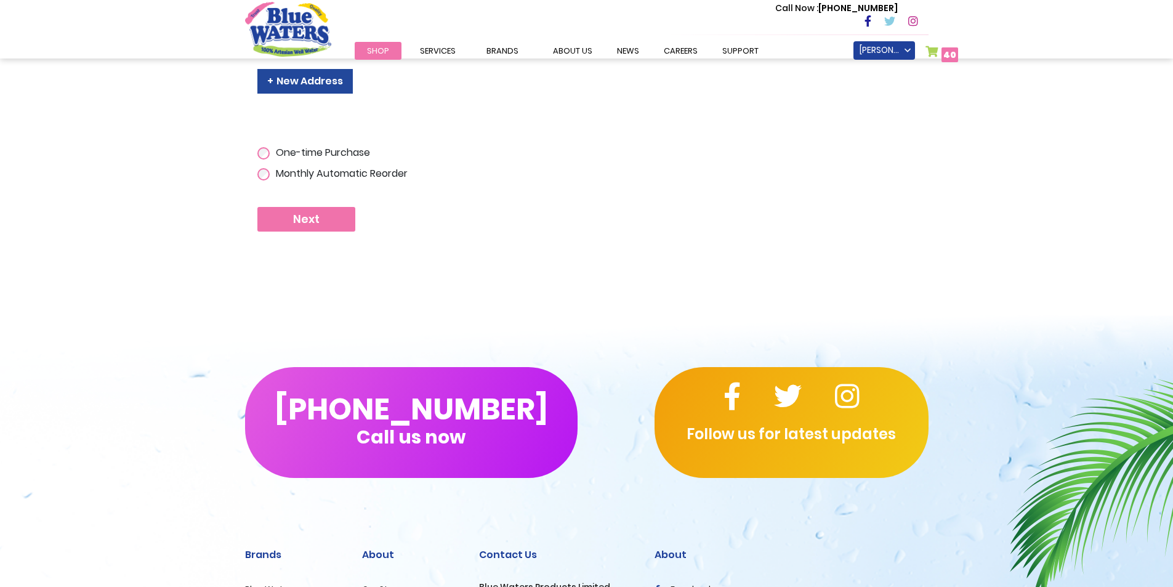
click at [326, 222] on button "Next" at bounding box center [306, 219] width 98 height 25
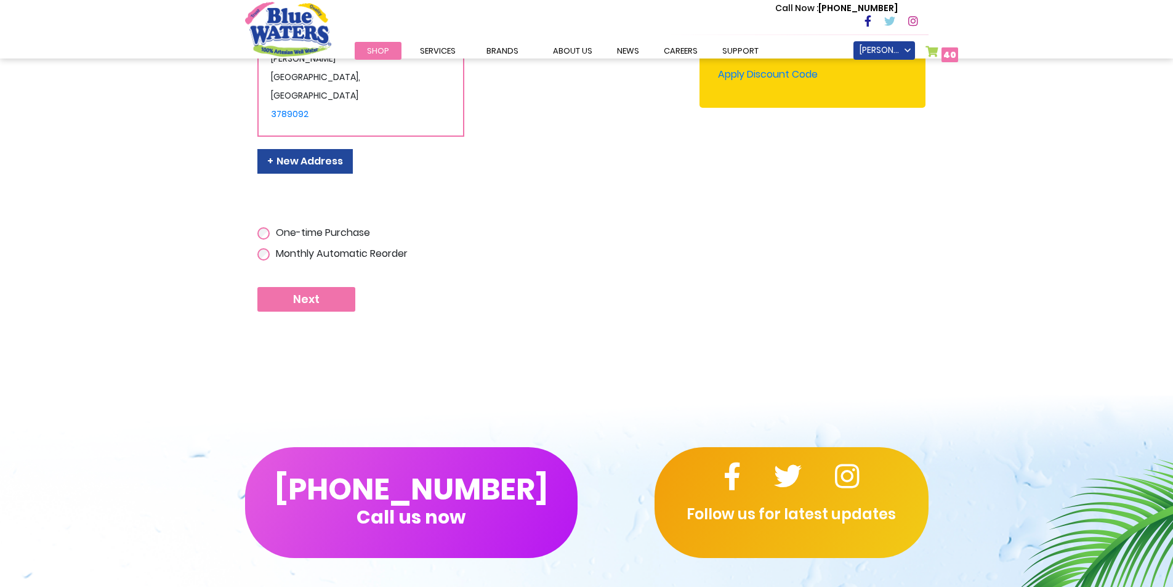
scroll to position [369, 0]
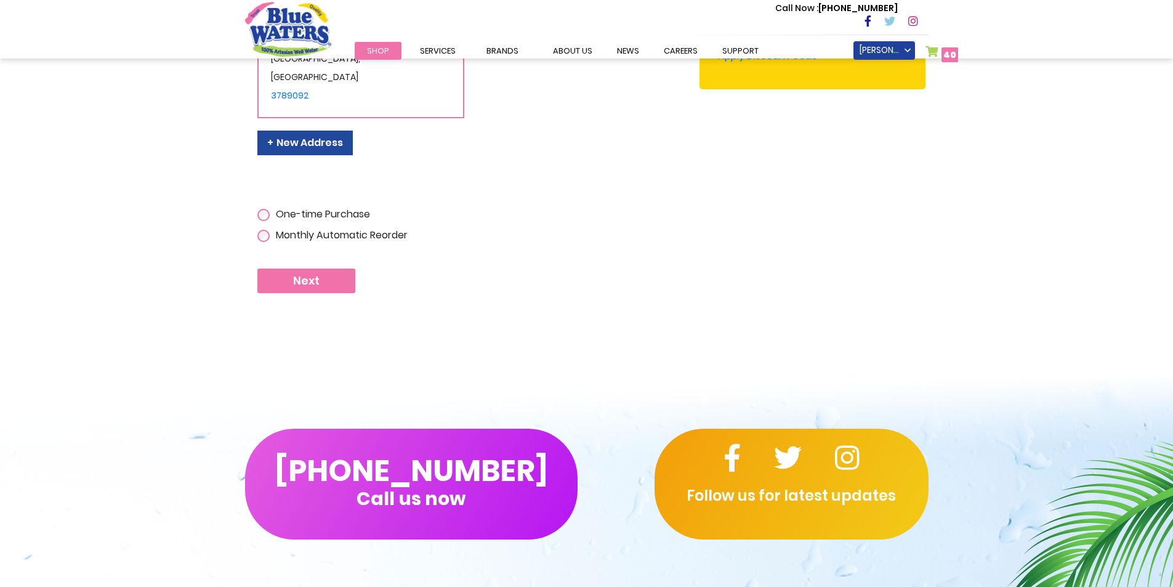
click at [342, 282] on button "Next" at bounding box center [306, 280] width 98 height 25
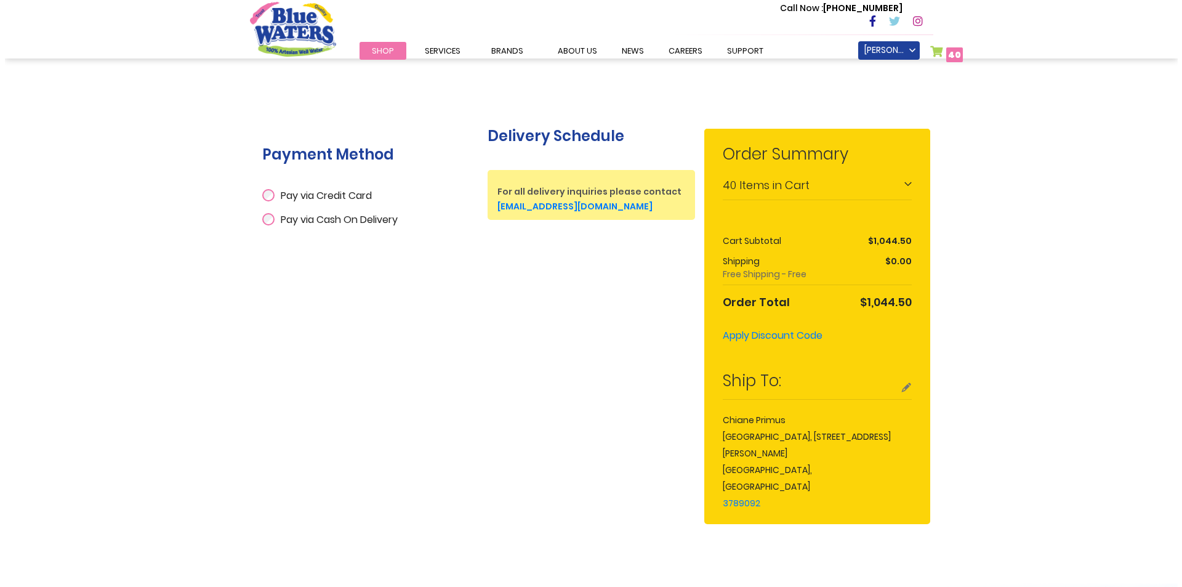
scroll to position [185, 0]
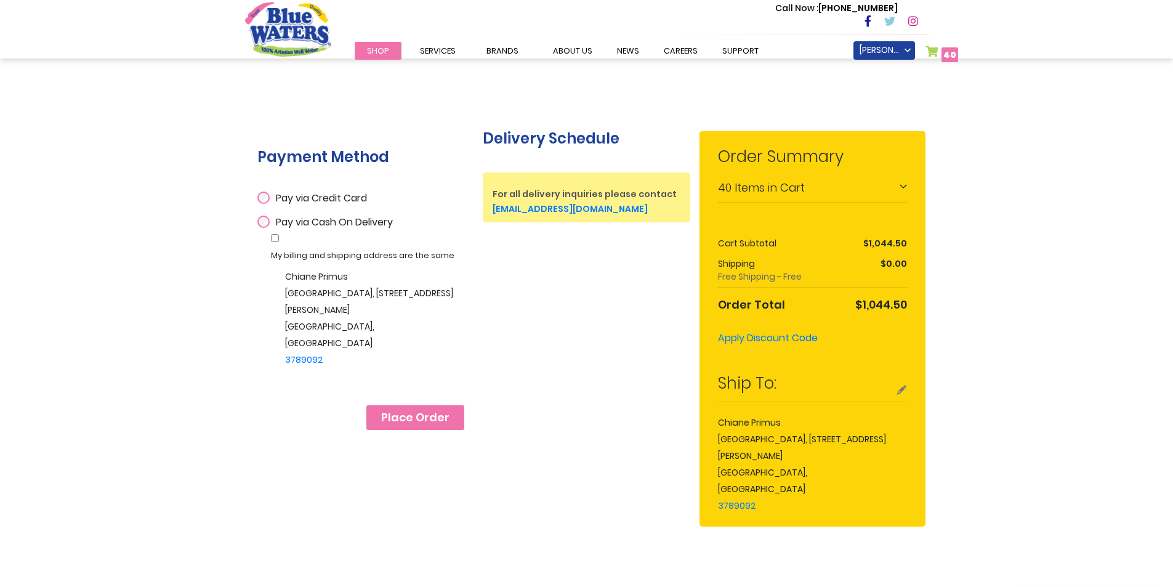
click at [414, 419] on span "Place Order" at bounding box center [415, 418] width 68 height 14
